Goal: Transaction & Acquisition: Register for event/course

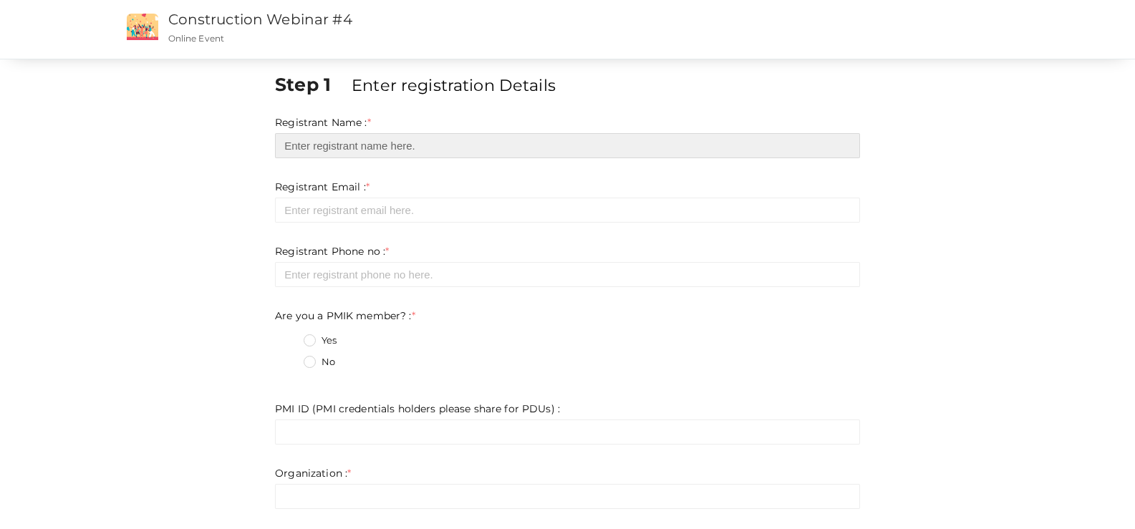
click at [317, 148] on input "text" at bounding box center [567, 145] width 585 height 25
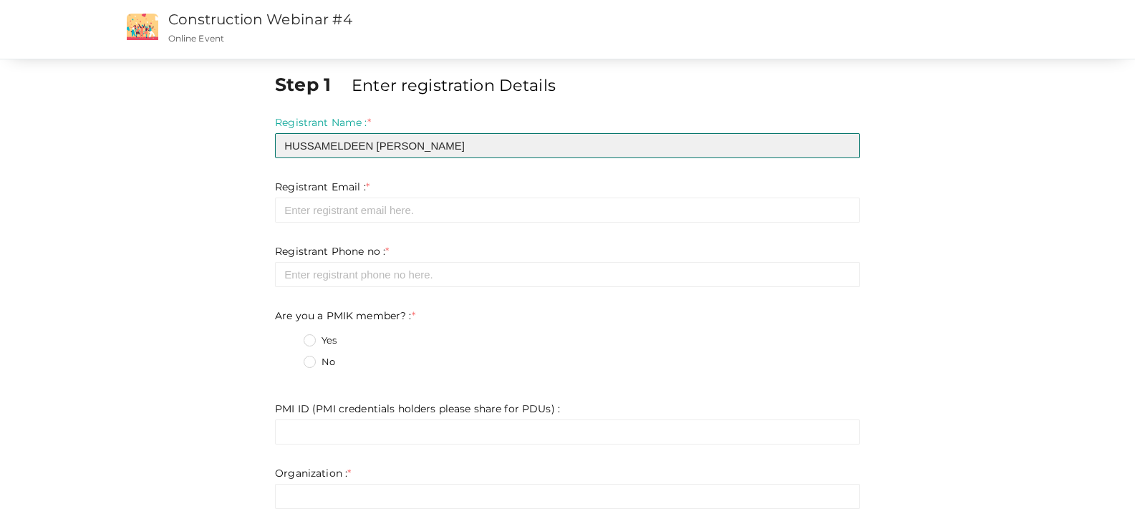
type input "HUSSAMELDEEN [PERSON_NAME]"
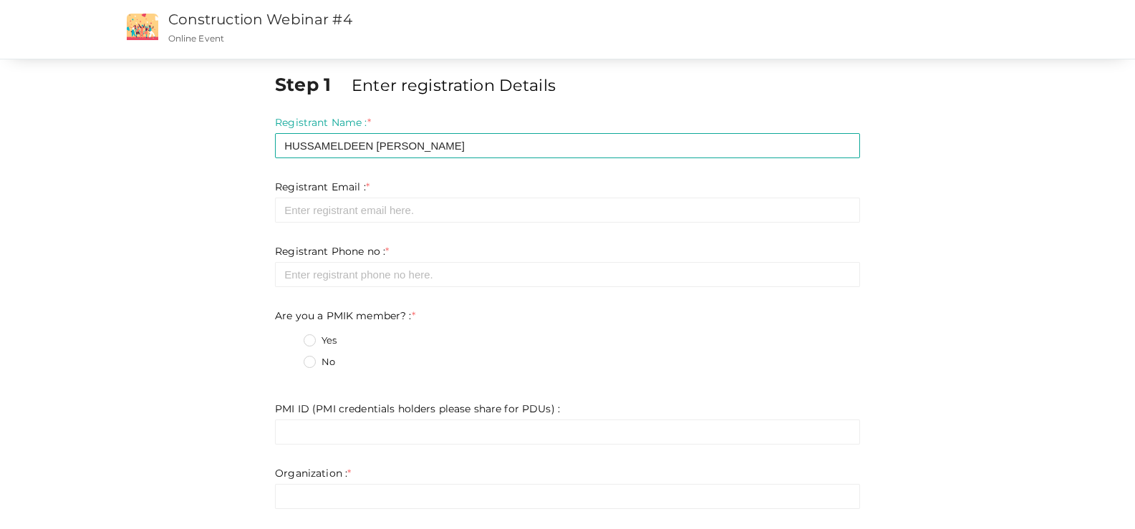
click at [335, 197] on div "Registrant Email : * Required. Invalid email Invalid phone number Invalid Forma…" at bounding box center [567, 201] width 585 height 43
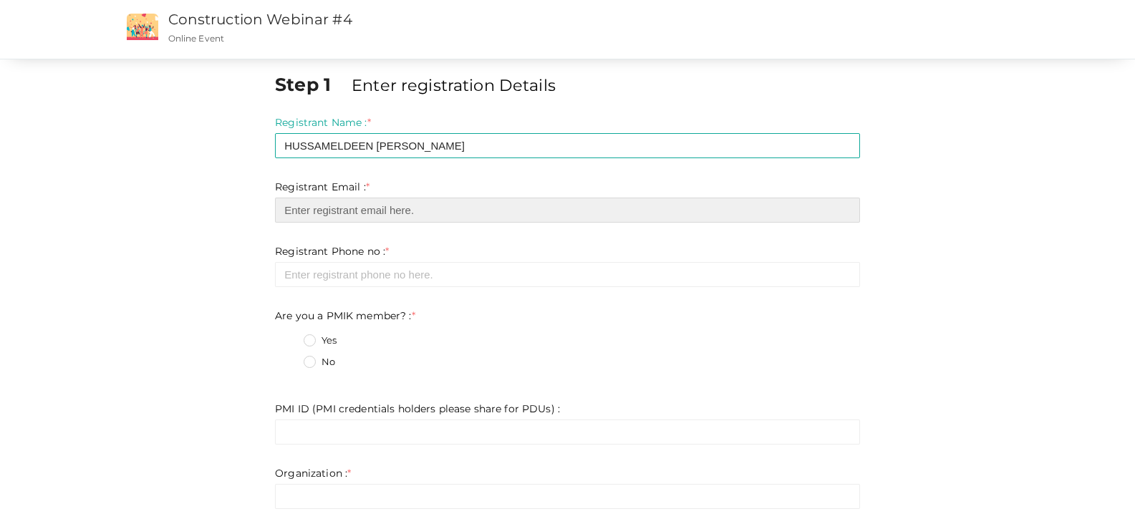
click at [338, 209] on input "email" at bounding box center [567, 210] width 585 height 25
type input "[EMAIL_ADDRESS][DOMAIN_NAME]"
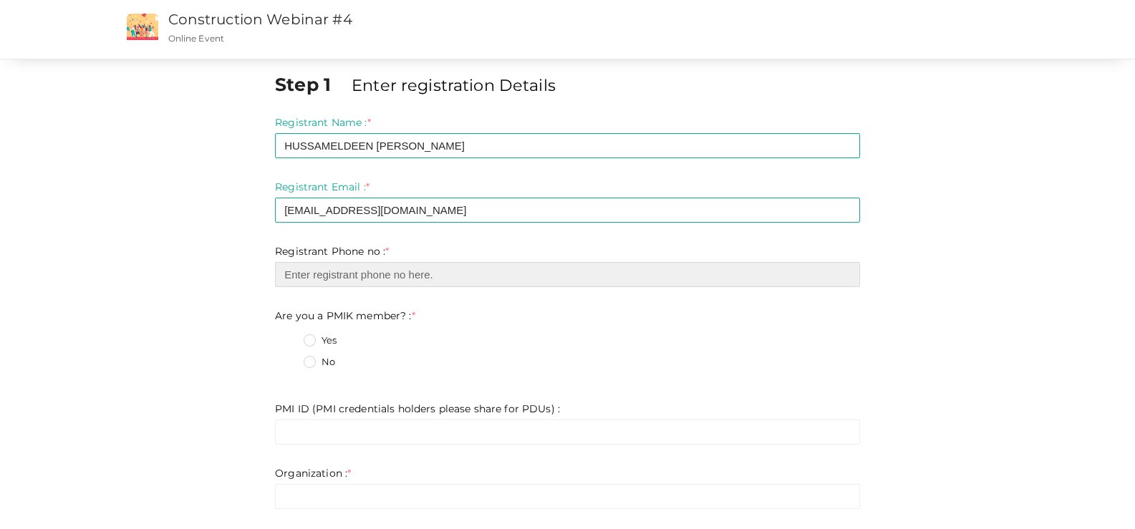
click at [300, 276] on input "number" at bounding box center [567, 274] width 585 height 25
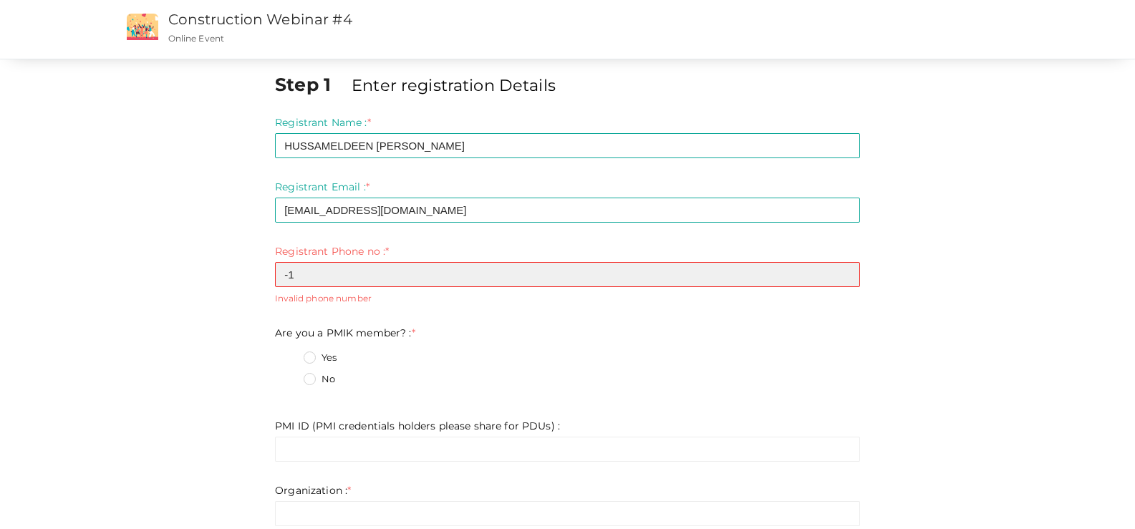
scroll to position [72, 0]
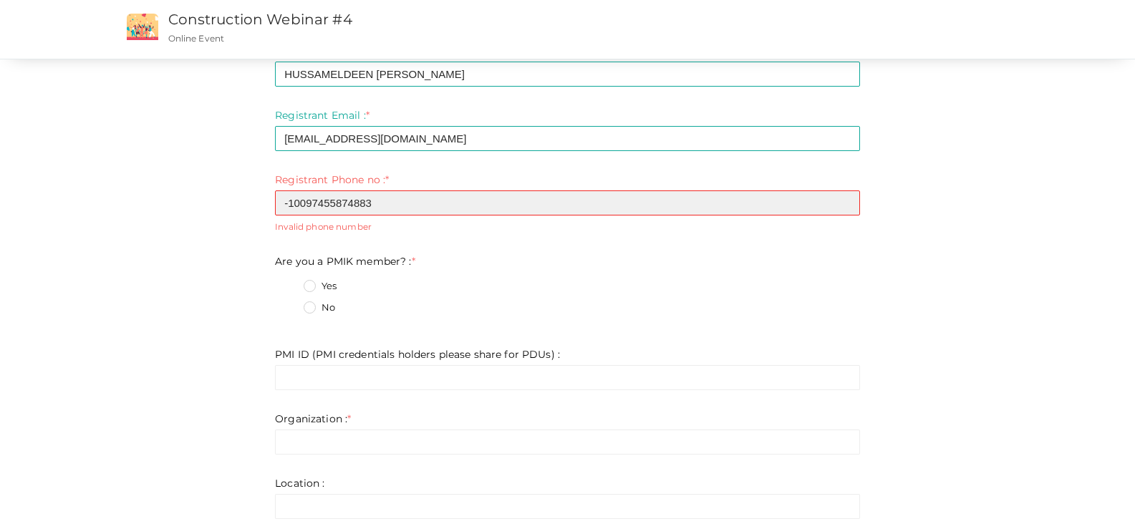
type input "-10097455874883"
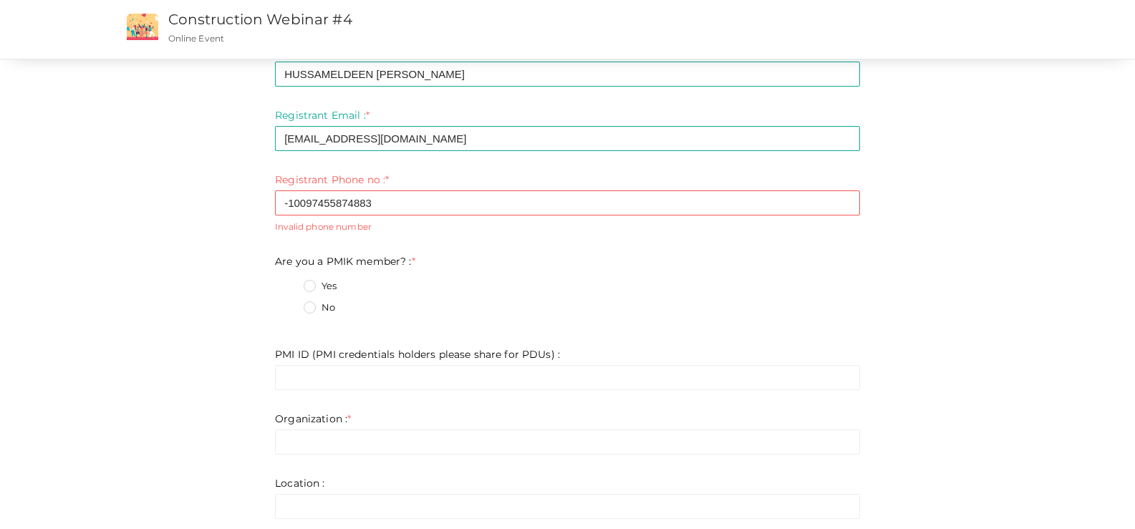
click at [308, 309] on label "No" at bounding box center [320, 308] width 32 height 14
click at [289, 304] on member\?\+1 "No" at bounding box center [289, 304] width 0 height 0
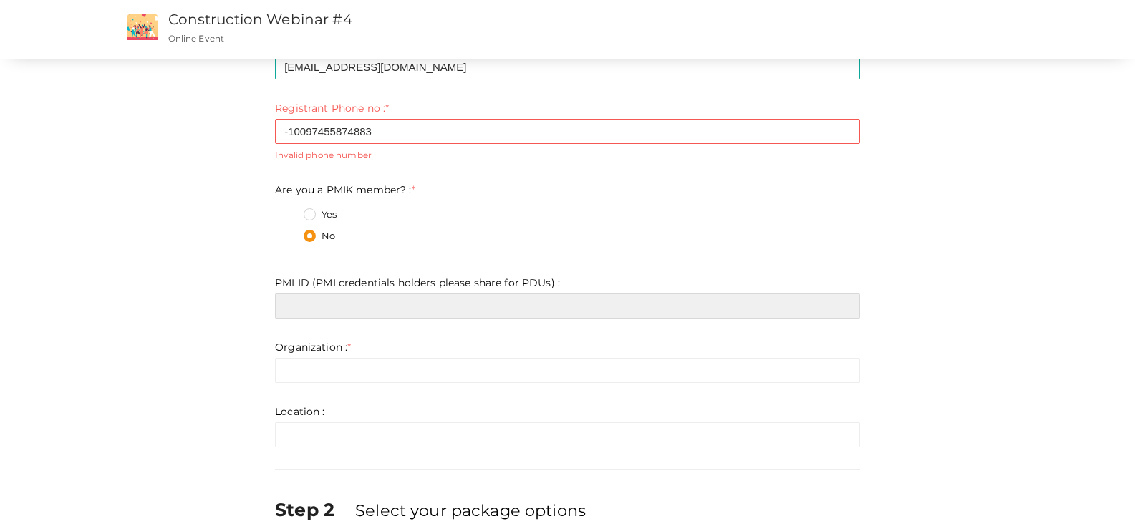
click at [308, 310] on input "text" at bounding box center [567, 306] width 585 height 25
paste input "2345041"
type input "2345041"
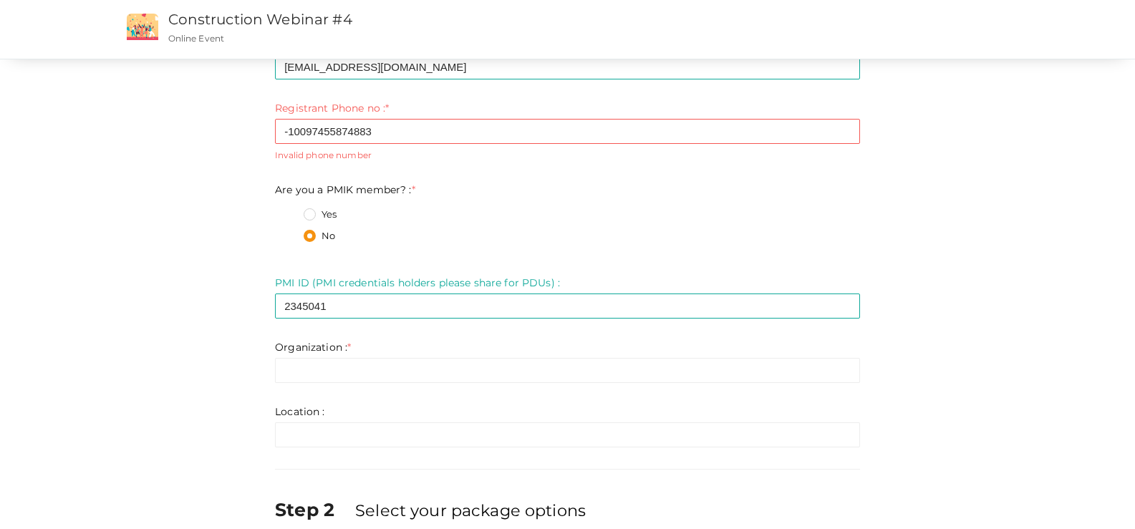
click at [287, 386] on form "Registrant Name : * HUSSAMELDEEN [PERSON_NAME] Required. Invalid email Invalid …" at bounding box center [567, 209] width 585 height 475
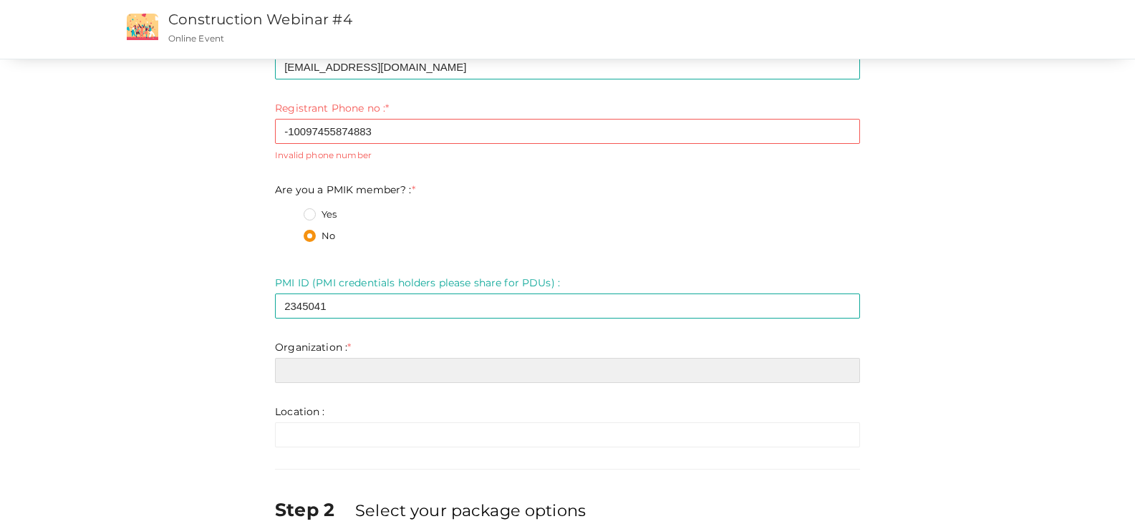
click at [275, 377] on input "text" at bounding box center [567, 370] width 585 height 25
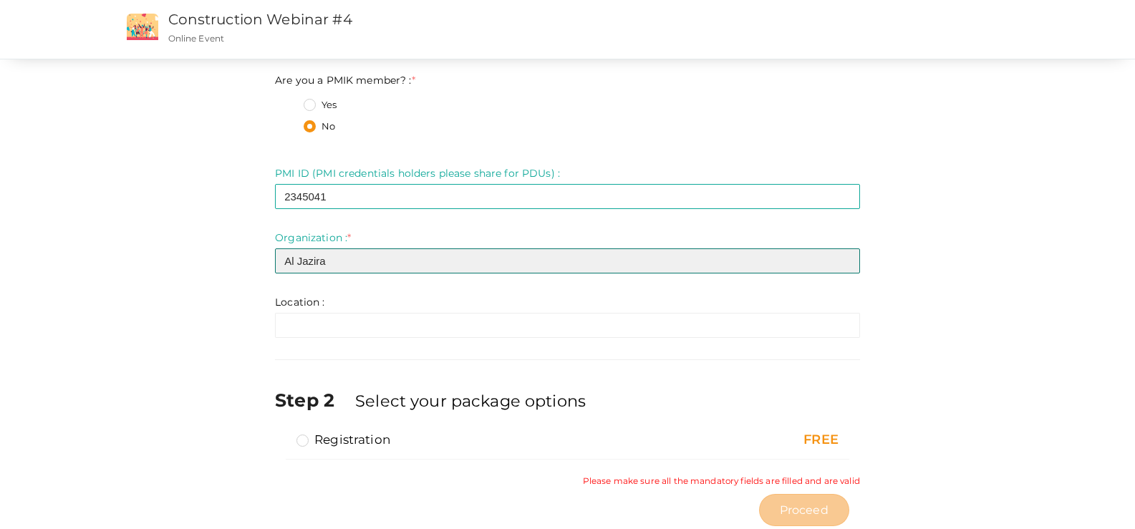
scroll to position [286, 0]
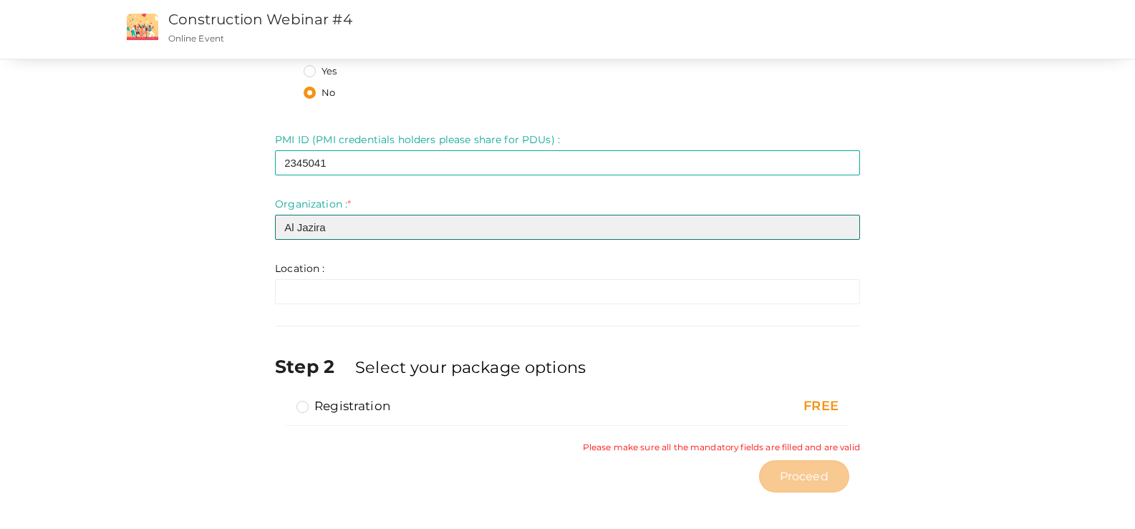
type input "Al Jazira"
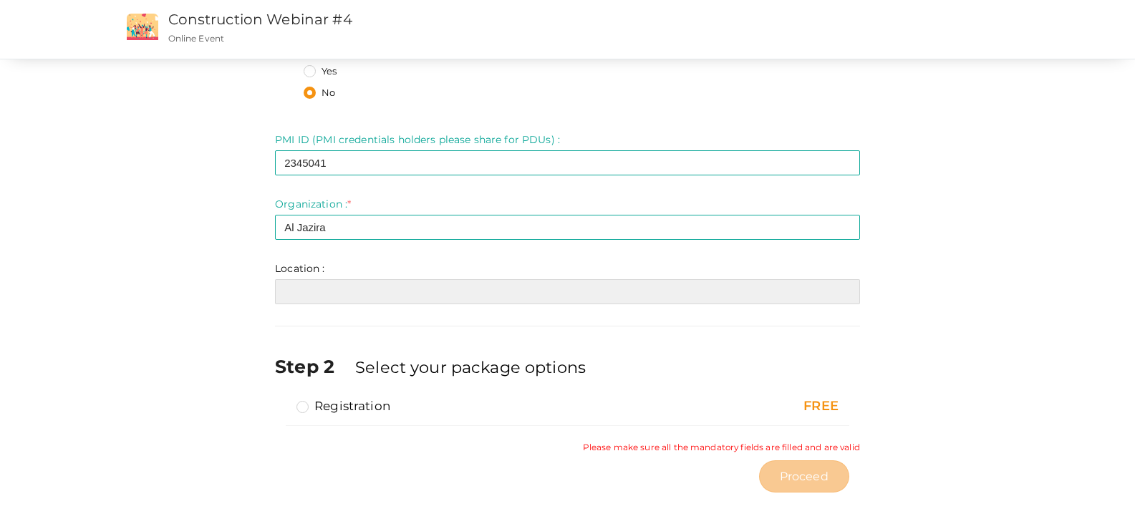
click at [304, 299] on input "text" at bounding box center [567, 291] width 585 height 25
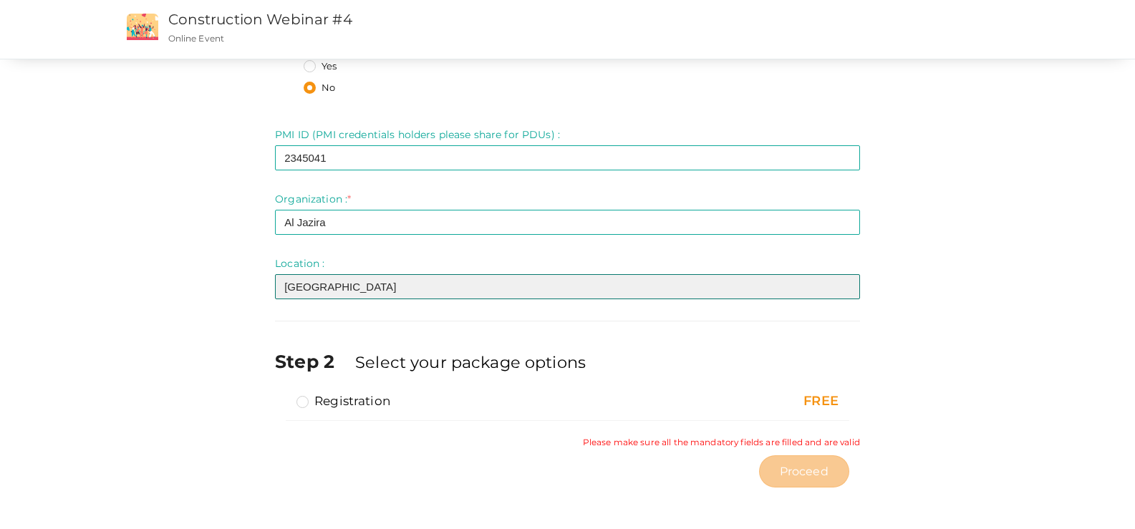
scroll to position [293, 0]
type input "[GEOGRAPHIC_DATA]"
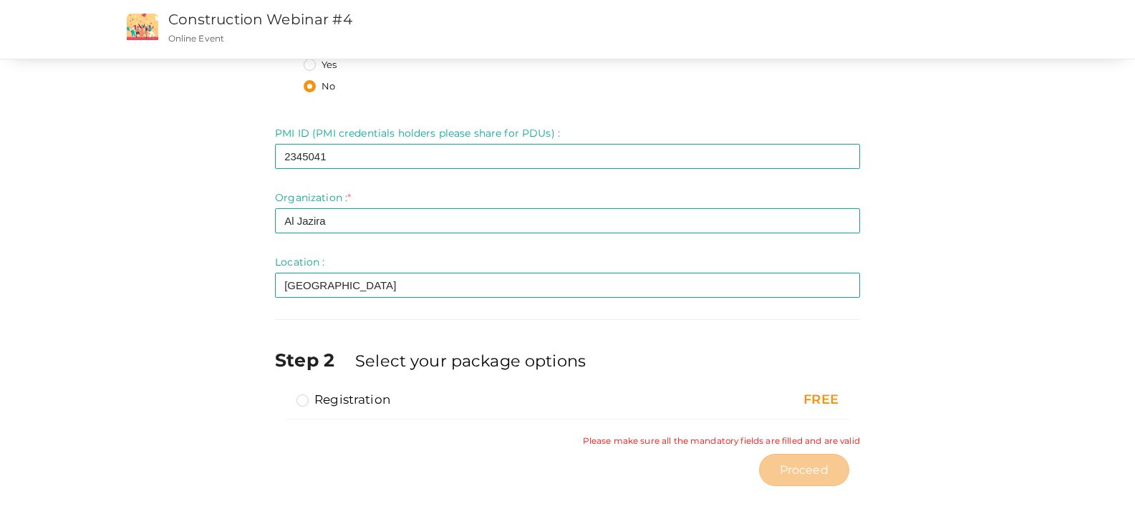
click at [361, 398] on label "Registration" at bounding box center [343, 399] width 94 height 17
click at [282, 394] on input "Registration" at bounding box center [282, 394] width 0 height 0
click at [839, 400] on div "FREE" at bounding box center [757, 400] width 163 height 19
click at [321, 405] on label "Registration" at bounding box center [343, 399] width 94 height 17
click at [282, 394] on input "Registration" at bounding box center [282, 394] width 0 height 0
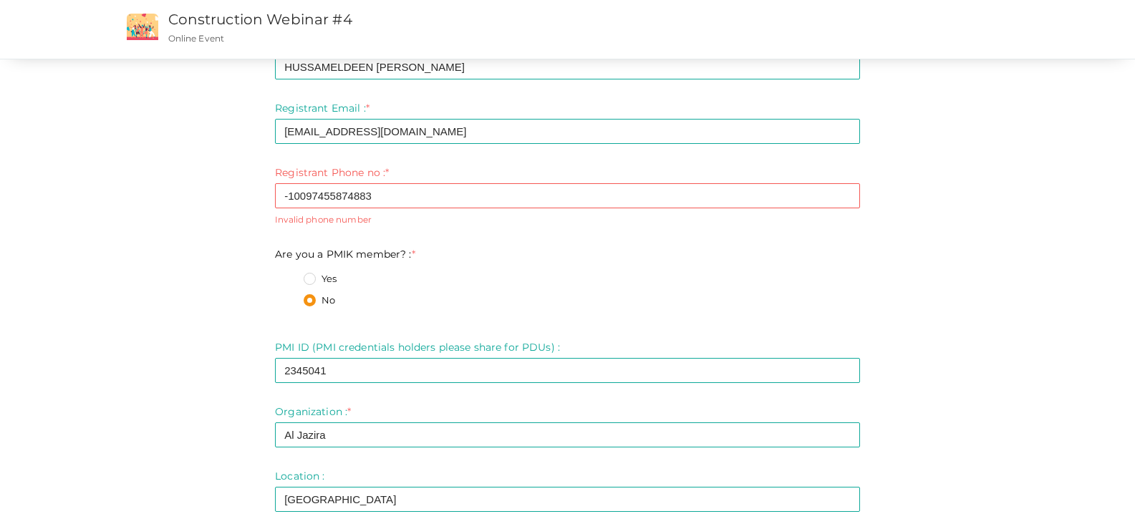
scroll to position [78, 0]
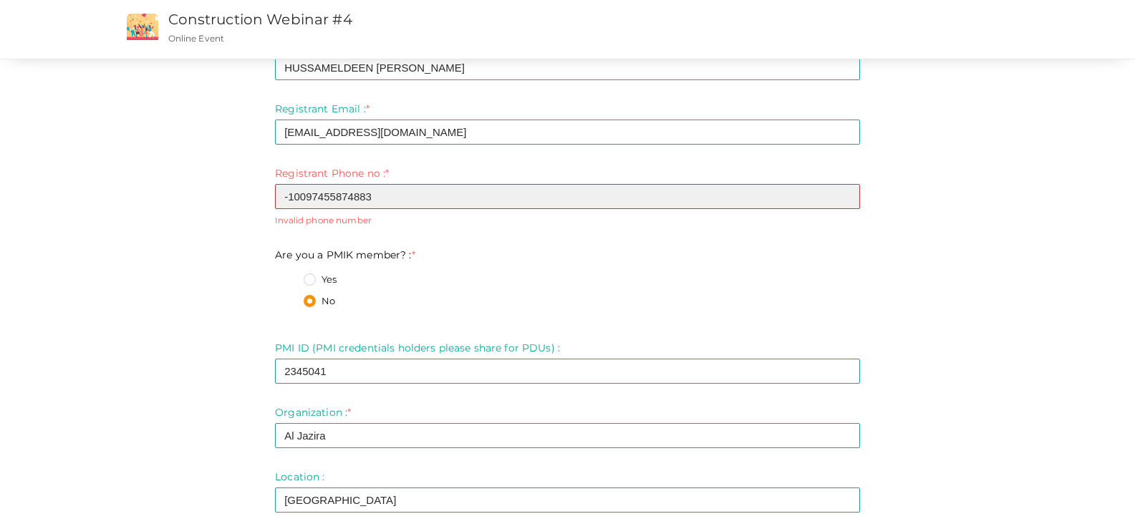
click at [344, 198] on input "-10097455874883" at bounding box center [567, 196] width 585 height 25
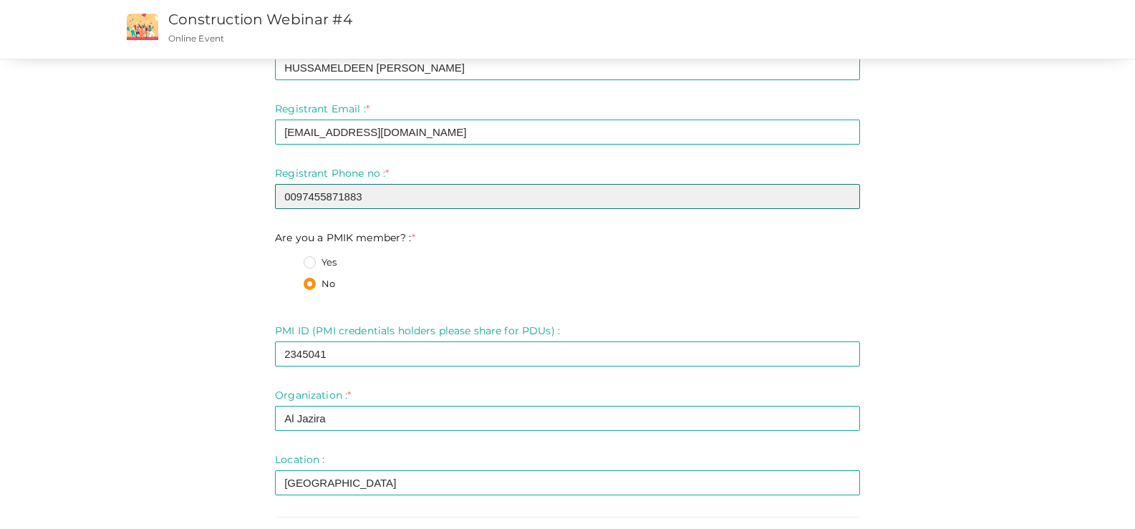
type input "0097455871883"
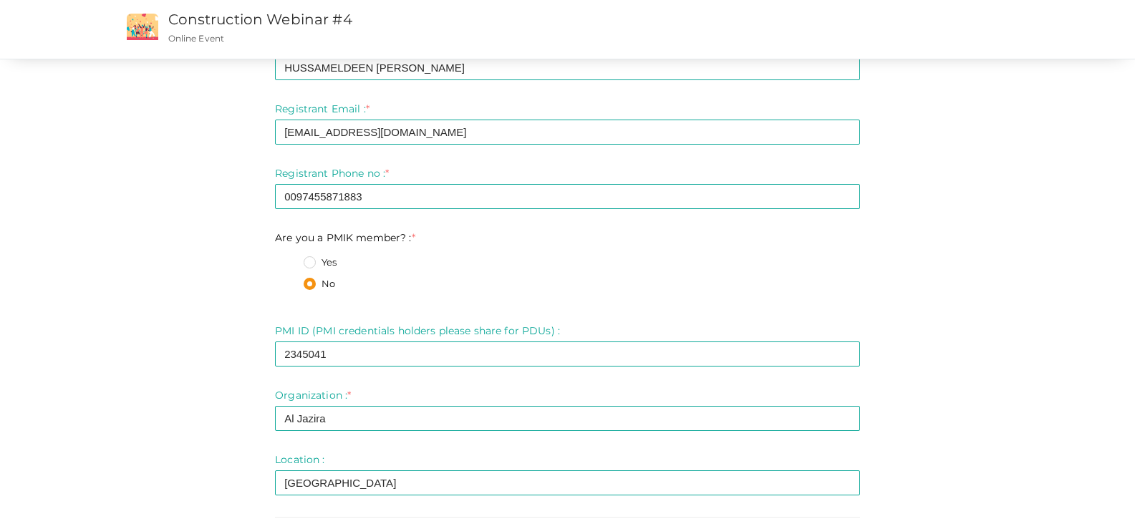
click at [102, 250] on div "Step 1 Enter registration Details Registrant Name : * HUSSAMELDEEN [PERSON_NAME…" at bounding box center [567, 336] width 931 height 685
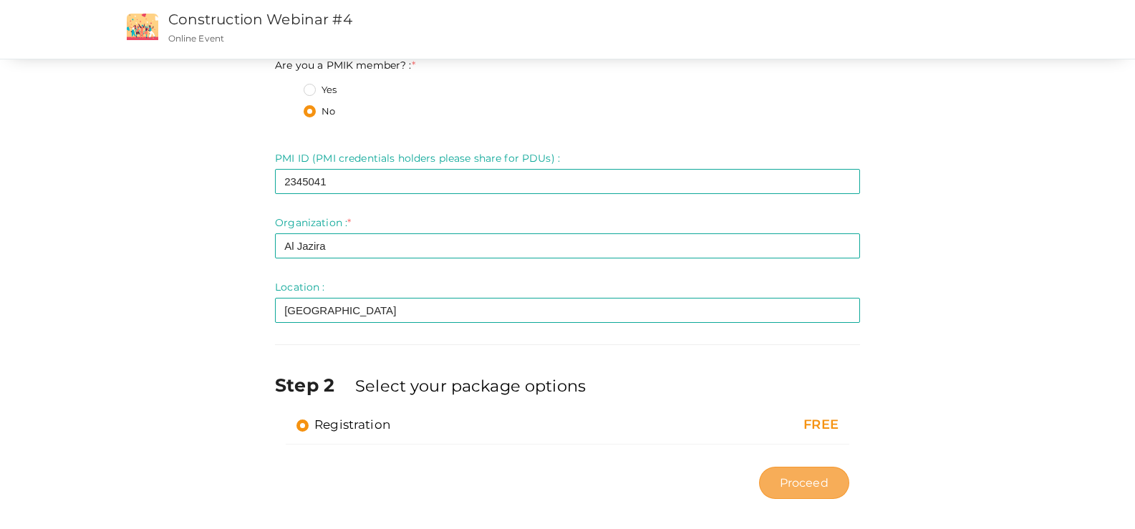
scroll to position [264, 0]
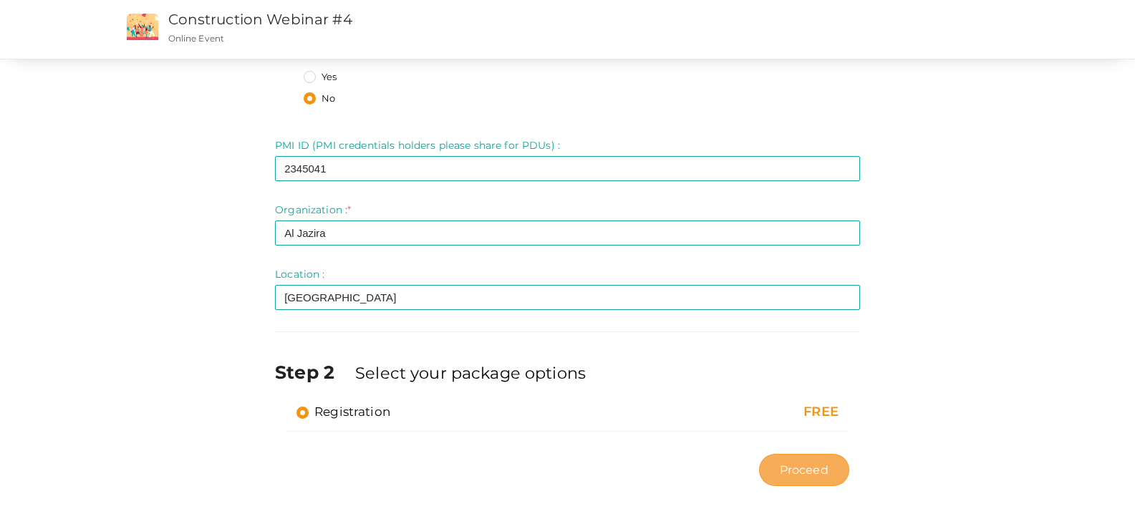
click at [829, 473] on span "Proceed" at bounding box center [804, 470] width 49 height 16
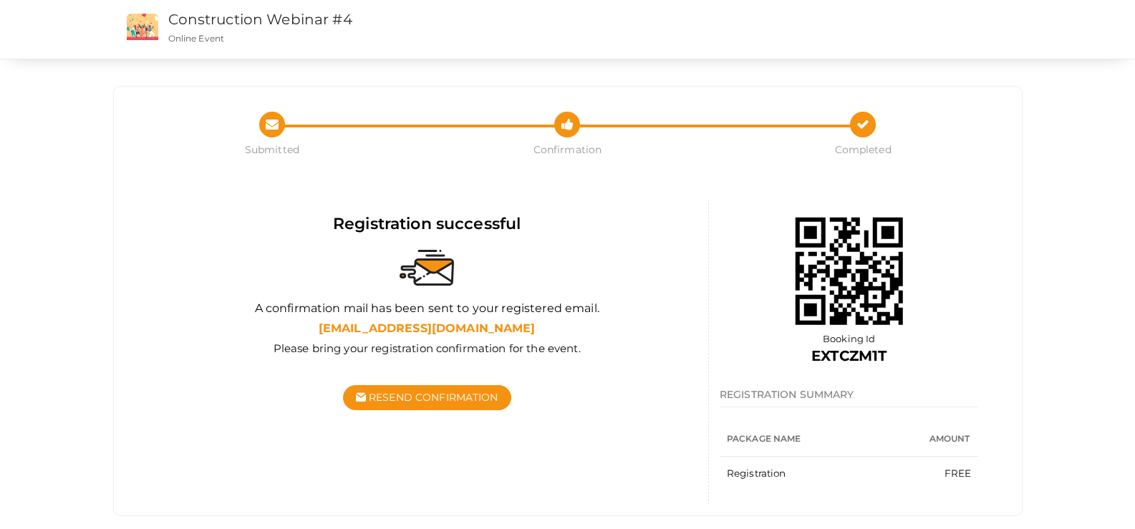
scroll to position [23, 0]
